Goal: Find contact information: Obtain details needed to contact an individual or organization

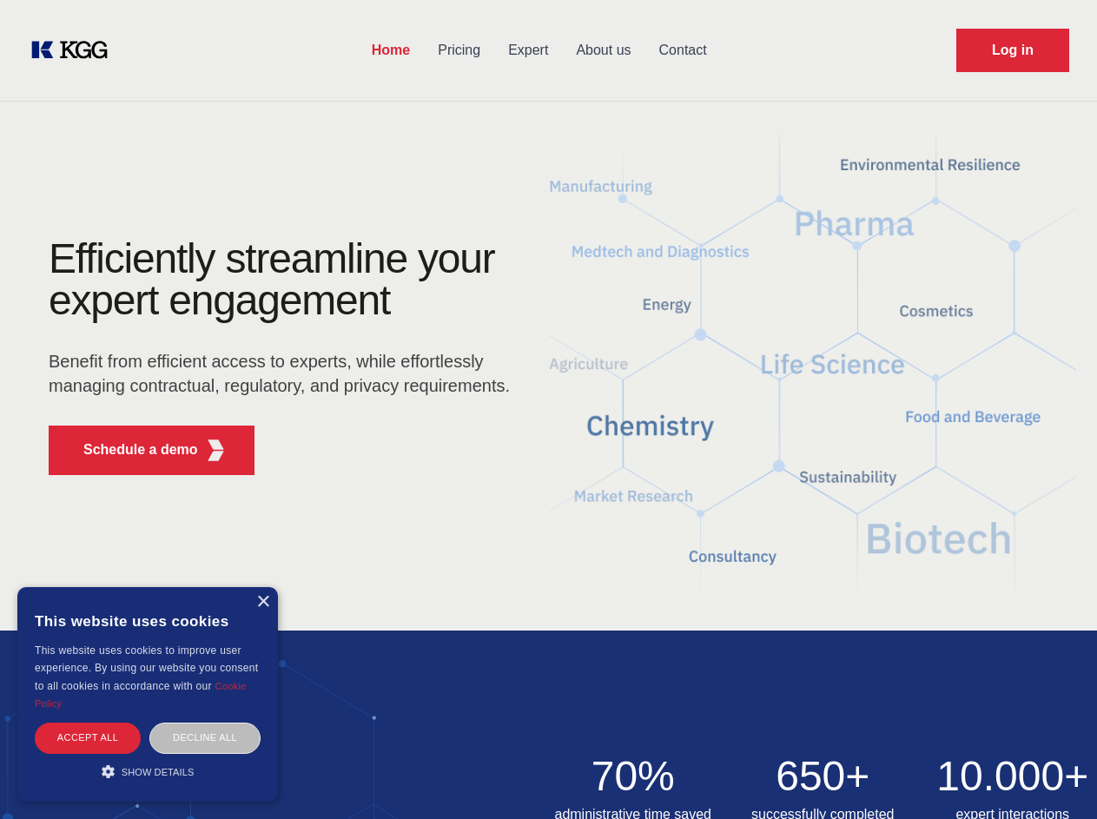
click at [548, 409] on div "Efficiently streamline your expert engagement Benefit from efficient access to …" at bounding box center [285, 363] width 528 height 251
click at [130, 450] on p "Schedule a demo" at bounding box center [140, 449] width 115 height 21
click at [262, 602] on div "× This website uses cookies This website uses cookies to improve user experienc…" at bounding box center [147, 694] width 261 height 214
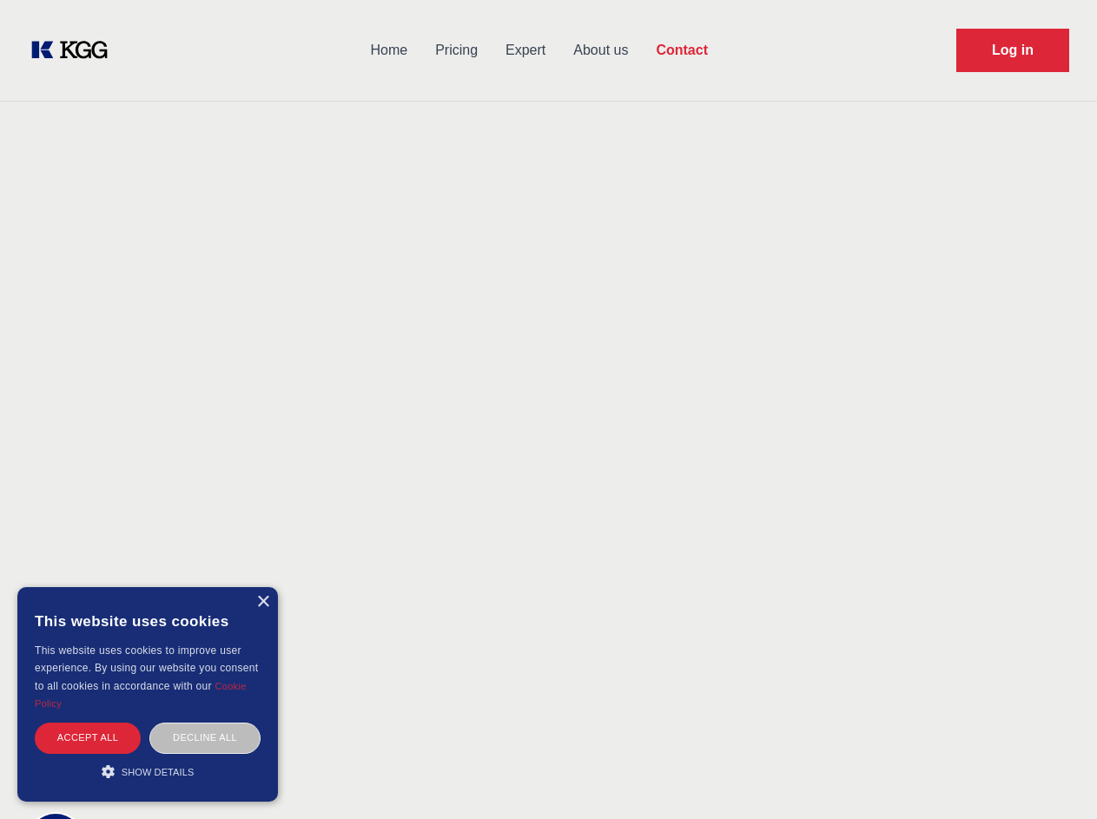
click at [88, 737] on div "Accept all" at bounding box center [88, 737] width 106 height 30
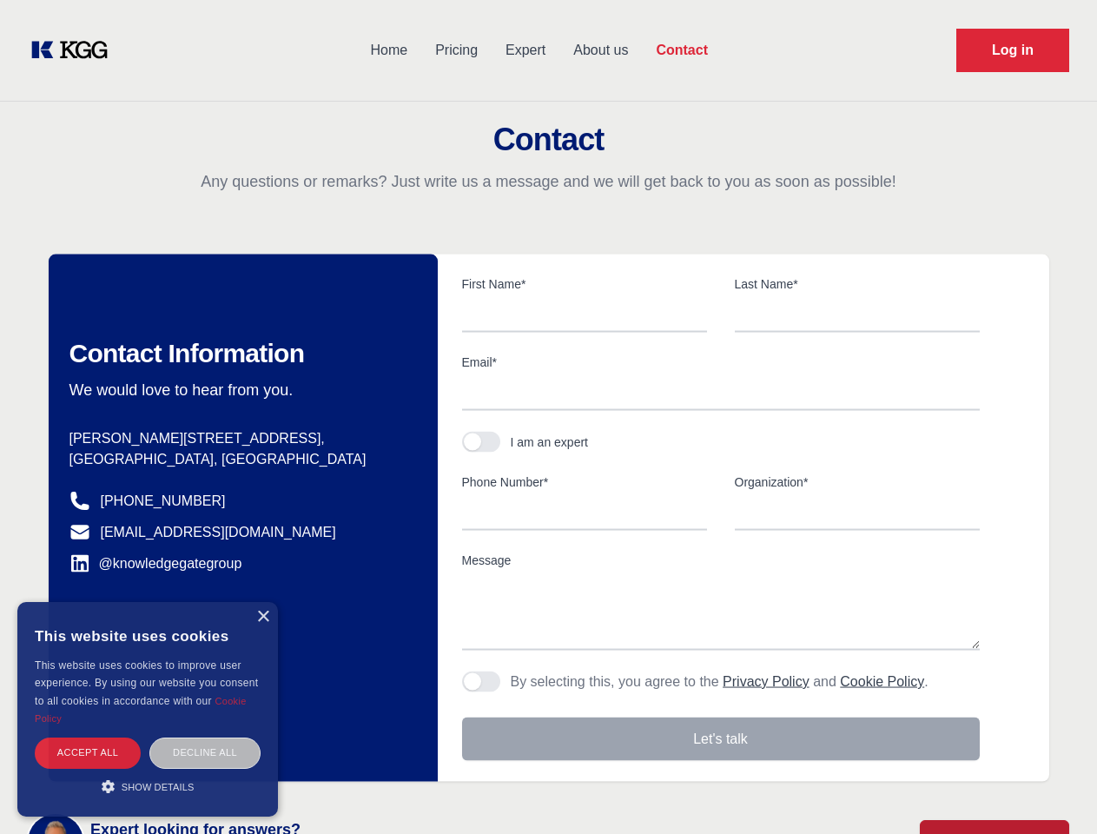
click at [205, 737] on div "Contact Information We would love to hear from you. Postal address [PERSON_NAME…" at bounding box center [243, 517] width 389 height 527
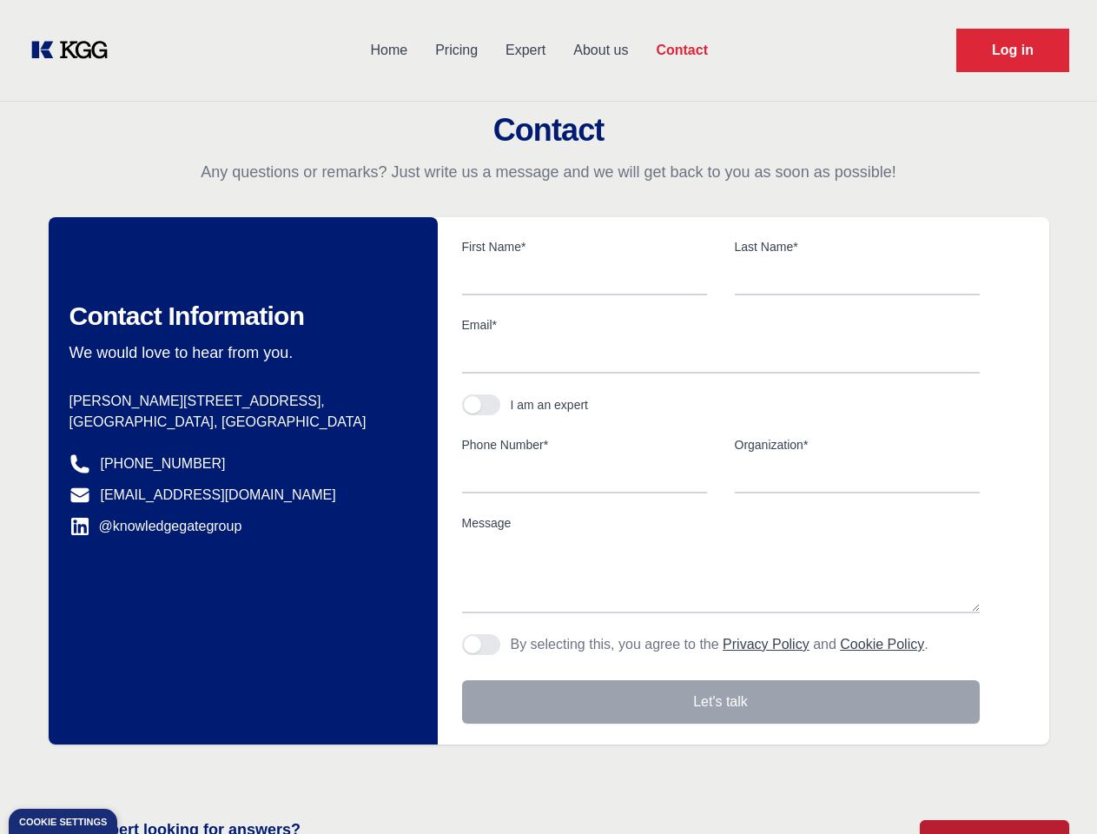
click at [148, 771] on main "Contact Any questions or remarks? Just write us a message and we will get back …" at bounding box center [548, 452] width 1097 height 904
